Goal: Use online tool/utility: Utilize a website feature to perform a specific function

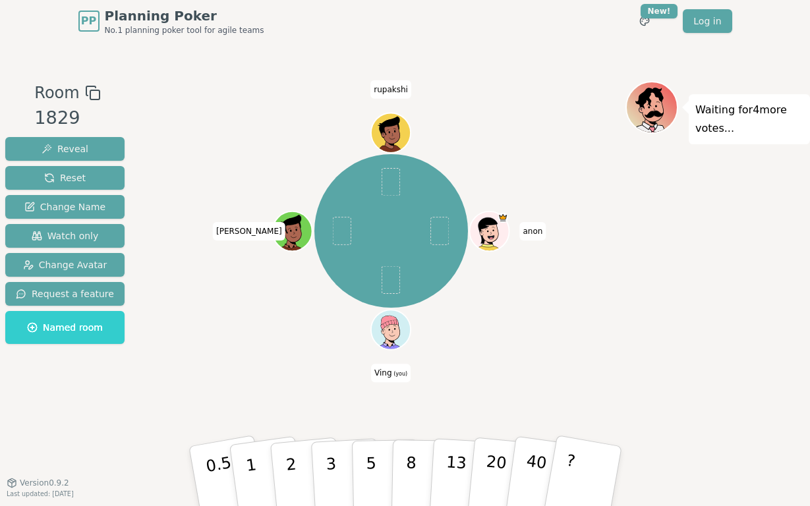
click at [217, 311] on div "anon Ving (you) emmett rupakshi" at bounding box center [390, 231] width 469 height 253
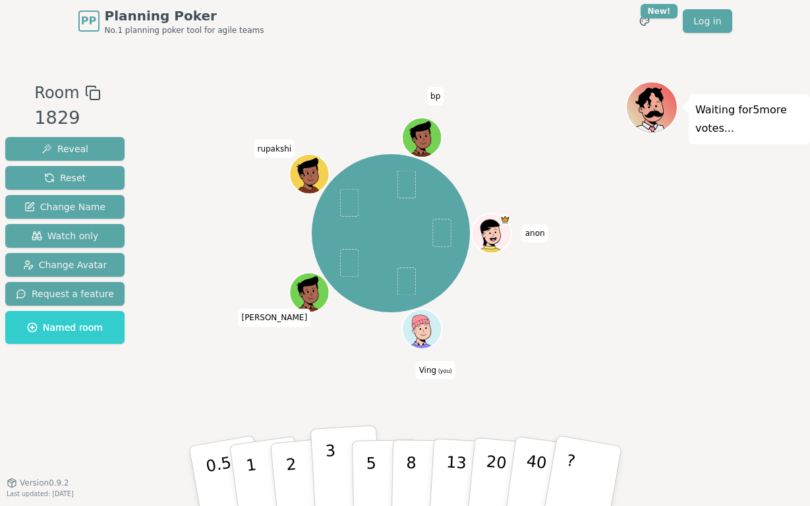
click at [324, 465] on button "3" at bounding box center [346, 476] width 72 height 103
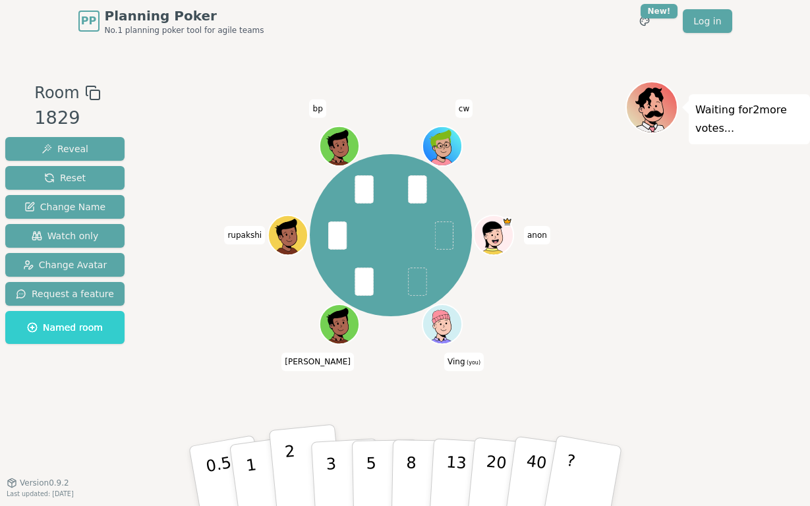
click at [298, 466] on button "2" at bounding box center [305, 477] width 75 height 105
click at [254, 473] on button "1" at bounding box center [266, 476] width 78 height 107
click at [345, 463] on button "3" at bounding box center [346, 476] width 72 height 103
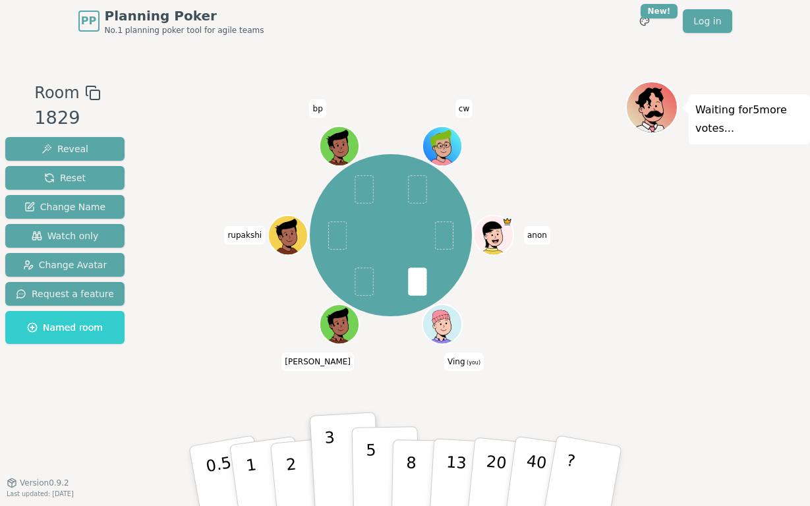
click at [371, 467] on p "5" at bounding box center [370, 476] width 11 height 71
click at [341, 464] on button "3" at bounding box center [346, 476] width 72 height 103
click at [367, 465] on p "5" at bounding box center [370, 476] width 11 height 71
click at [343, 462] on button "3" at bounding box center [346, 476] width 72 height 103
click at [370, 464] on p "5" at bounding box center [370, 476] width 11 height 71
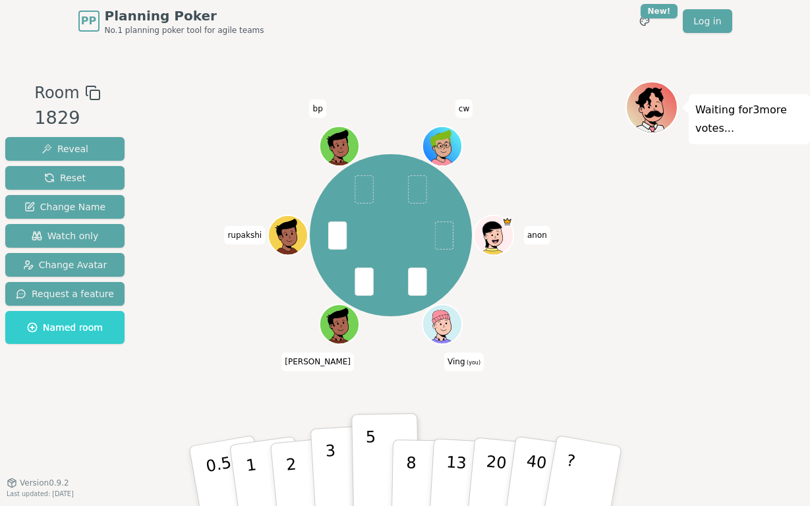
click at [343, 465] on button "3" at bounding box center [346, 476] width 72 height 103
click at [372, 465] on p "5" at bounding box center [370, 476] width 11 height 71
